Goal: Find specific fact: Find specific fact

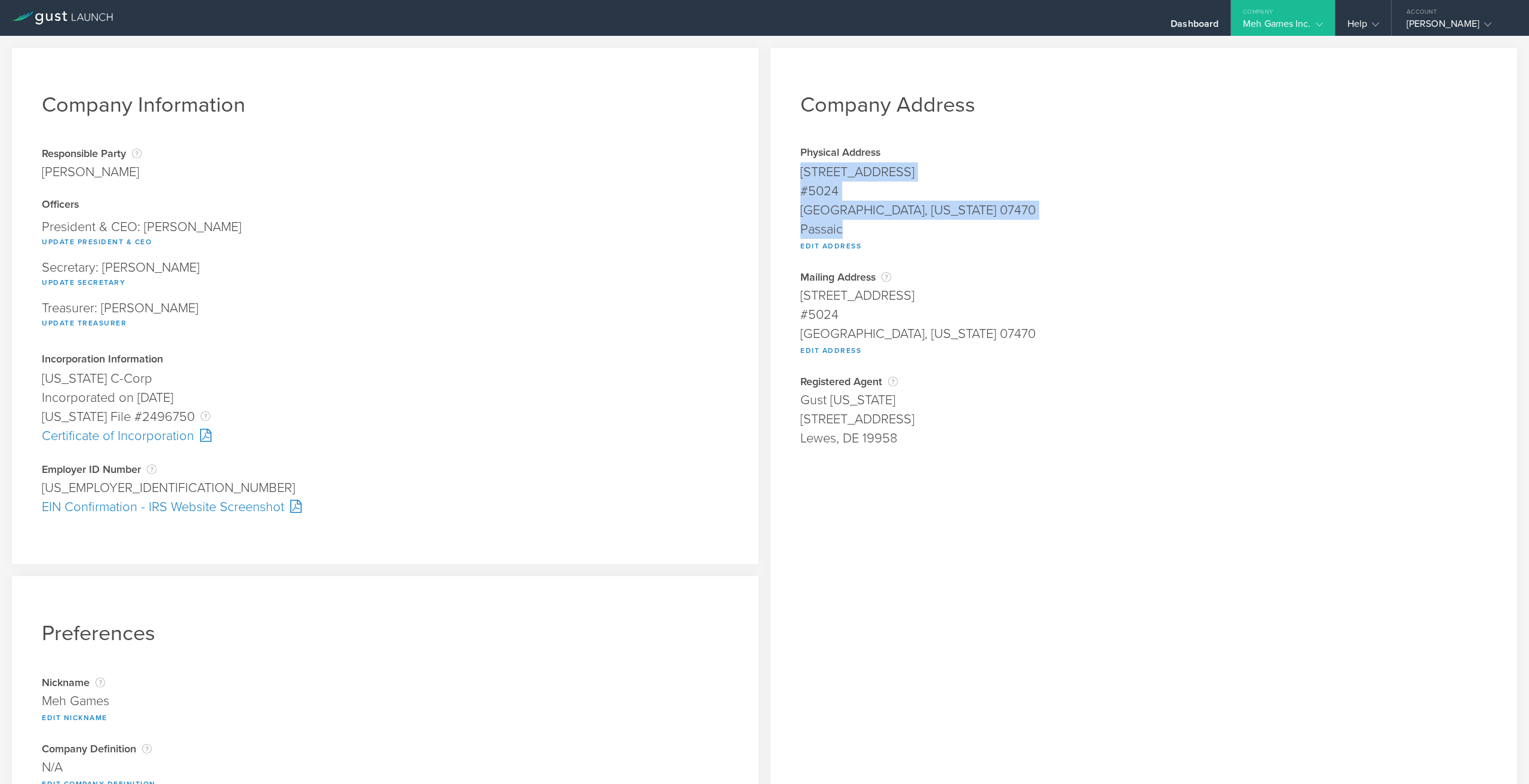
drag, startPoint x: 793, startPoint y: 173, endPoint x: 875, endPoint y: 232, distance: 101.0
click at [875, 232] on div "Company Address Physical Address [STREET_ADDRESS][US_STATE] Edit Address Addres…" at bounding box center [1144, 443] width 746 height 791
click at [898, 206] on div "[GEOGRAPHIC_DATA], [US_STATE] 07470" at bounding box center [1144, 210] width 687 height 19
drag, startPoint x: 794, startPoint y: 171, endPoint x: 997, endPoint y: 204, distance: 205.7
click at [997, 204] on div "Company Address Physical Address [STREET_ADDRESS][US_STATE] Edit Address Addres…" at bounding box center [1144, 443] width 746 height 791
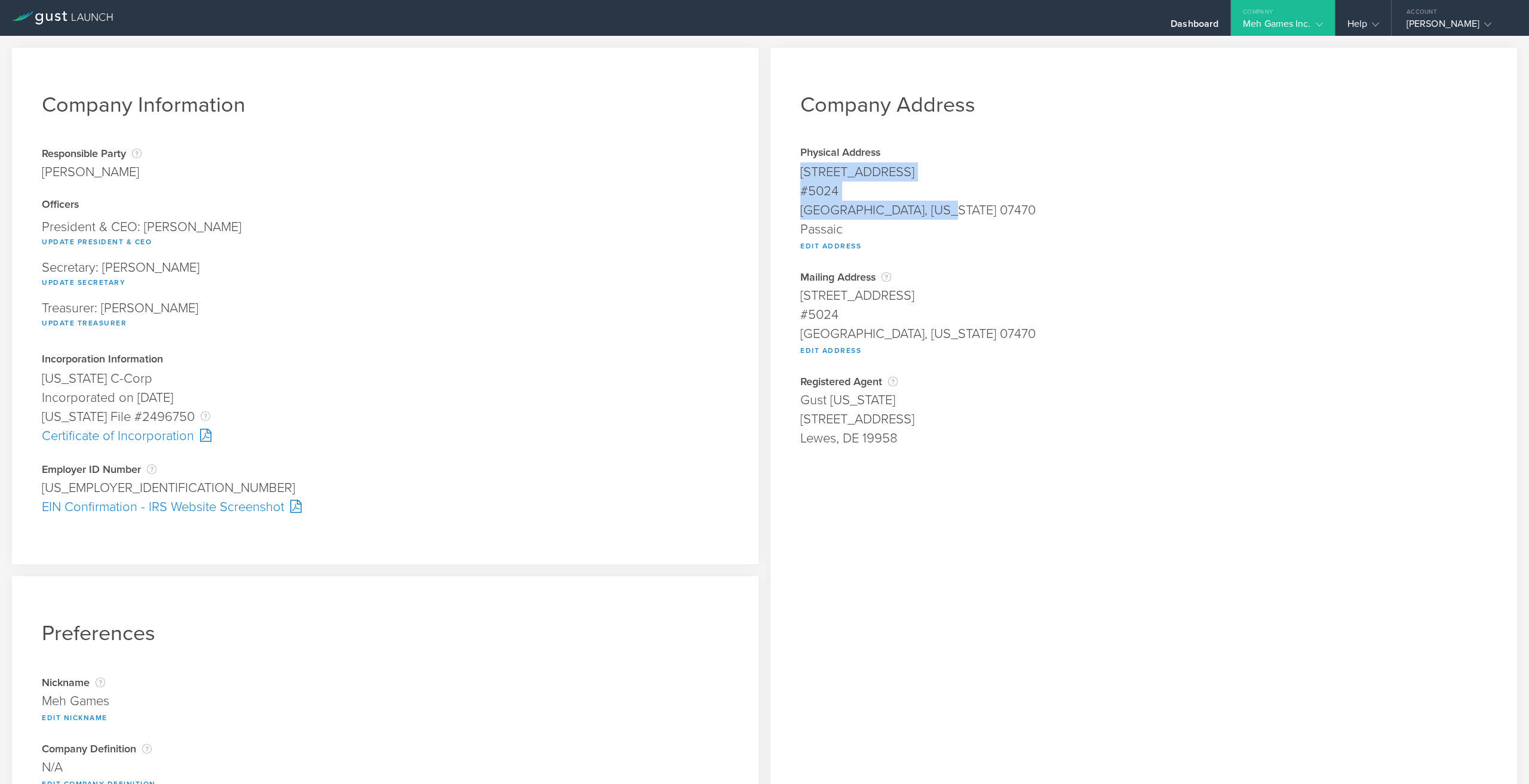
copy span "[STREET_ADDRESS][US_STATE]"
click at [930, 207] on div "[GEOGRAPHIC_DATA], [US_STATE] 07470" at bounding box center [1144, 210] width 687 height 19
drag, startPoint x: 41, startPoint y: 487, endPoint x: 112, endPoint y: 481, distance: 71.3
click at [112, 481] on div "Company Information Responsible Party The name of the party responsible for fil…" at bounding box center [385, 306] width 746 height 516
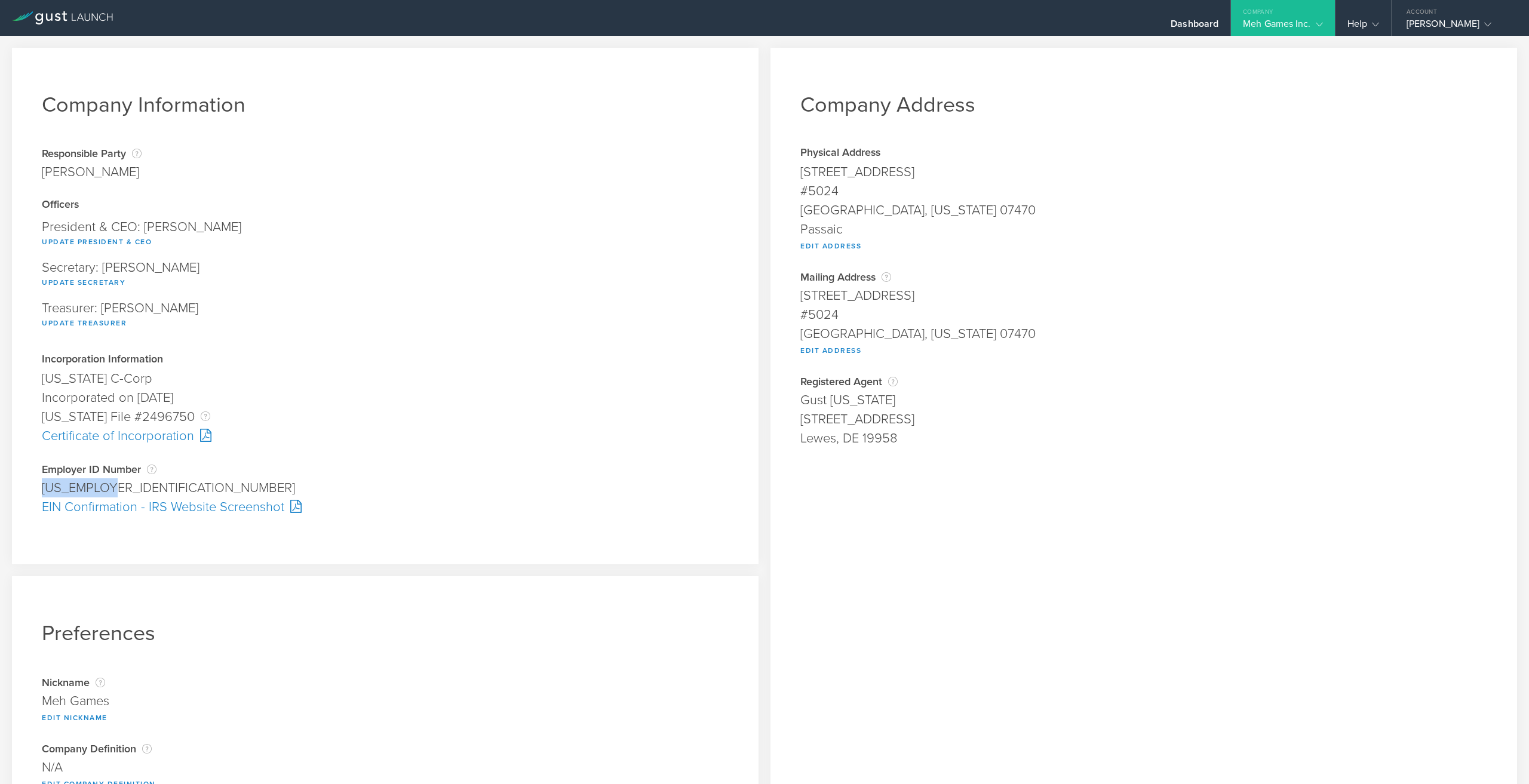
copy div "[US_EMPLOYER_IDENTIFICATION_NUMBER]"
click at [456, 309] on div "Treasurer: [PERSON_NAME] Update Treasurer" at bounding box center [385, 316] width 687 height 41
click at [1299, 23] on div "Meh Games Inc." at bounding box center [1282, 27] width 79 height 18
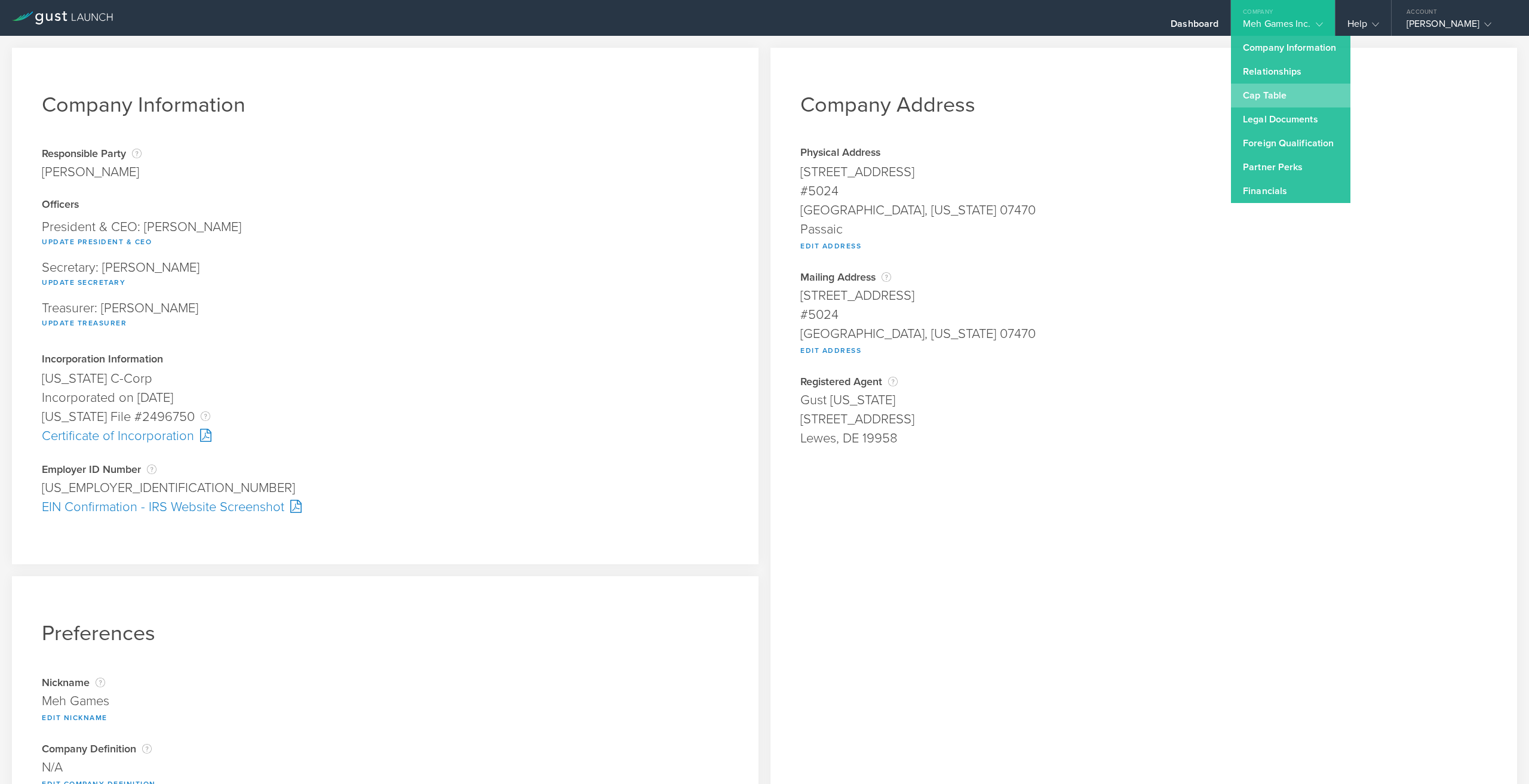
click at [1269, 100] on link "Cap Table" at bounding box center [1291, 96] width 119 height 24
